Goal: Task Accomplishment & Management: Use online tool/utility

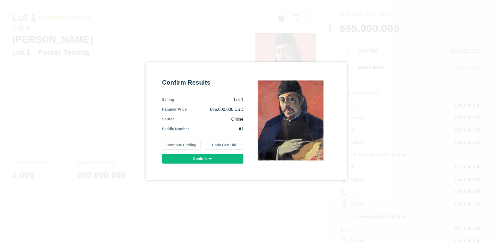
click at [182, 145] on button "Continue Bidding" at bounding box center [181, 145] width 39 height 10
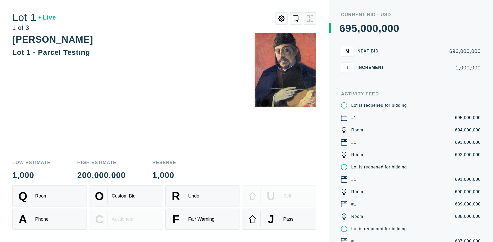
click at [50, 196] on div "Q Room" at bounding box center [50, 195] width 70 height 16
